Goal: Task Accomplishment & Management: Manage account settings

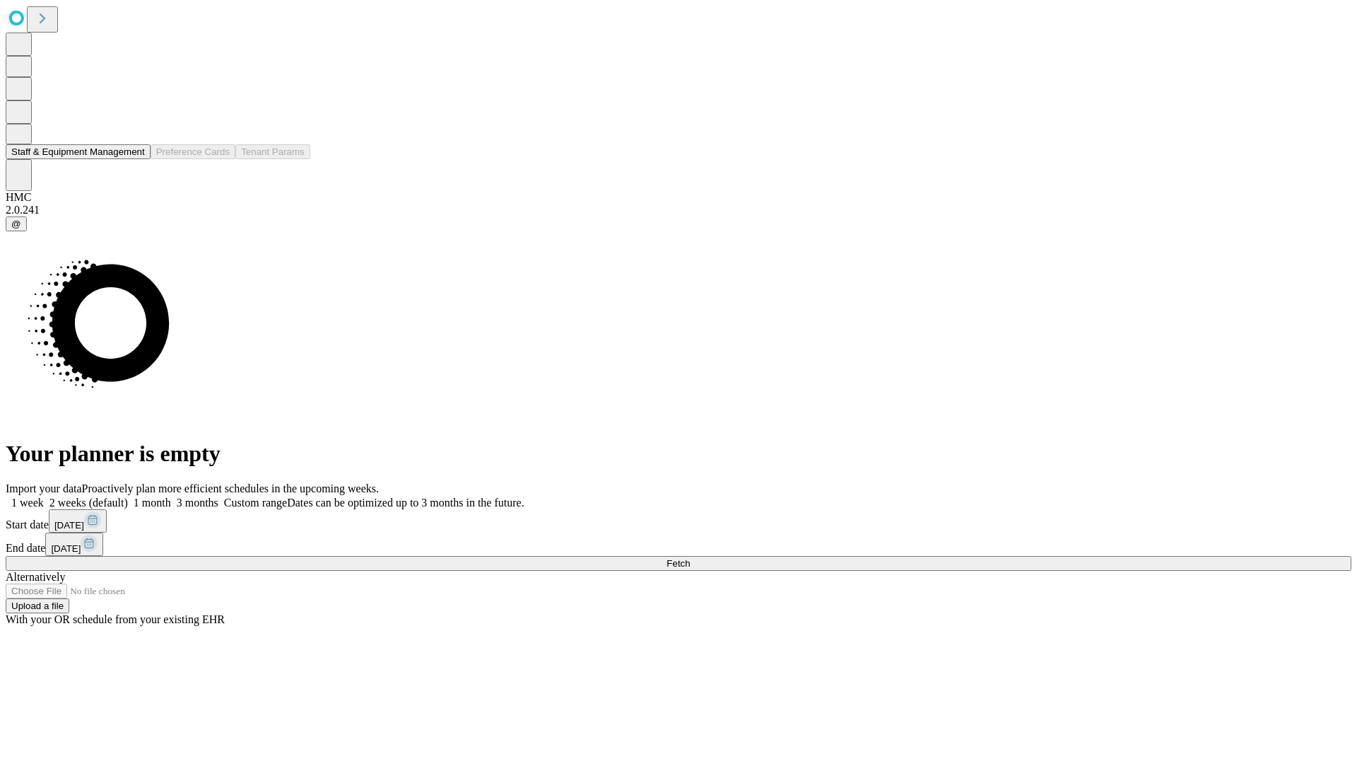
click at [135, 159] on button "Staff & Equipment Management" at bounding box center [78, 151] width 145 height 15
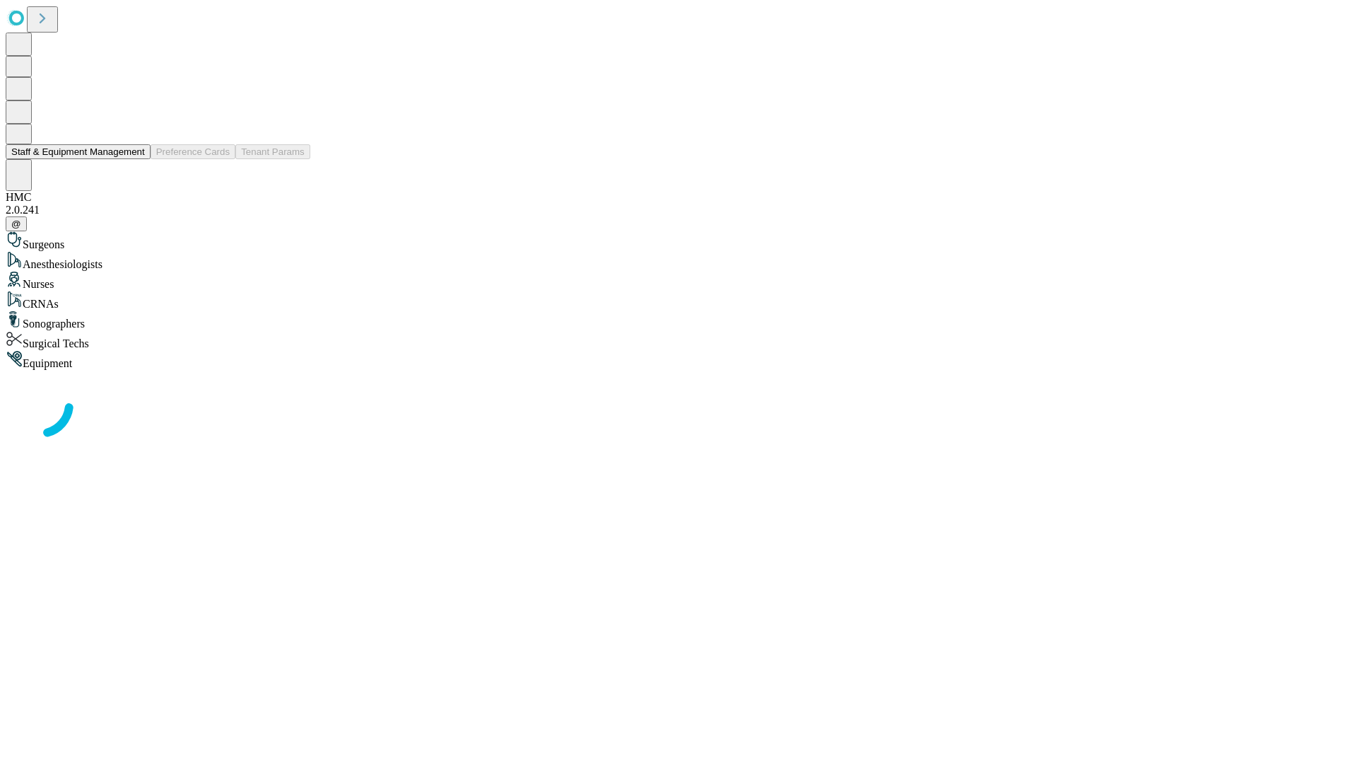
click at [135, 159] on button "Staff & Equipment Management" at bounding box center [78, 151] width 145 height 15
